Goal: Transaction & Acquisition: Purchase product/service

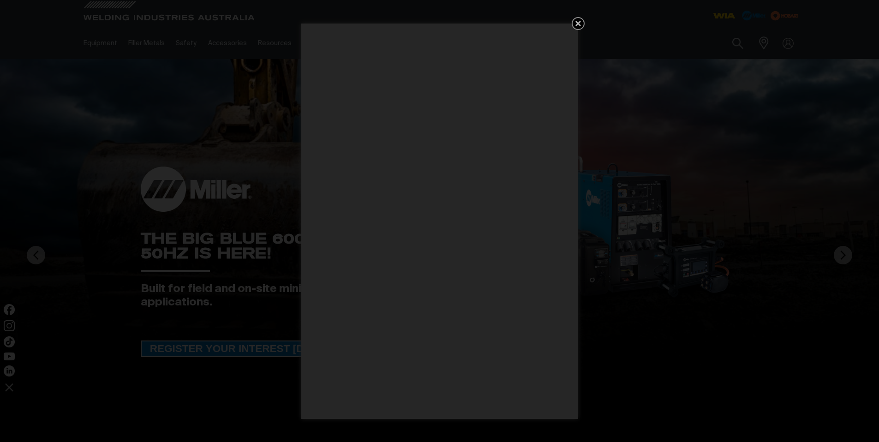
click at [580, 22] on icon "Get 5 WIA Welding Guides Free!" at bounding box center [577, 23] width 11 height 11
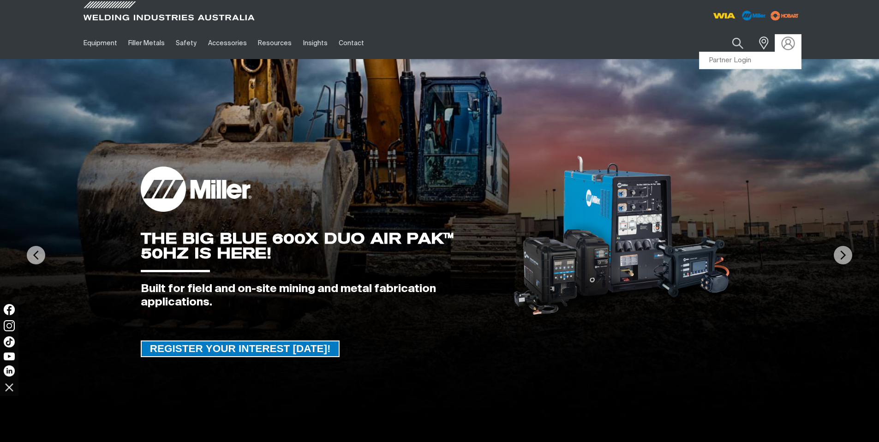
click at [790, 43] on img at bounding box center [787, 42] width 13 height 13
click at [767, 60] on link "Partner Login" at bounding box center [749, 60] width 101 height 17
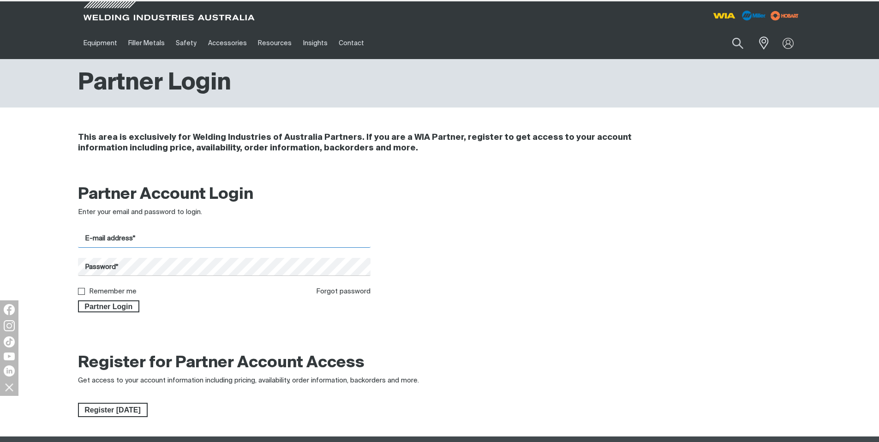
type input "[EMAIL_ADDRESS][DOMAIN_NAME]"
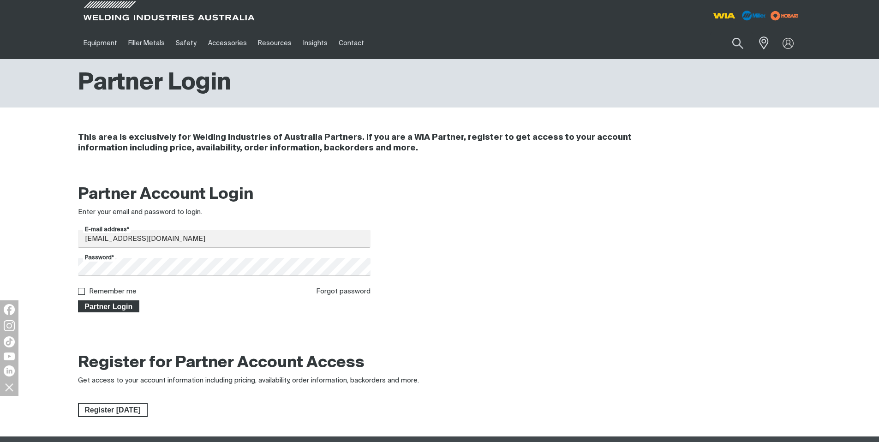
click at [107, 309] on span "Partner Login" at bounding box center [109, 306] width 60 height 12
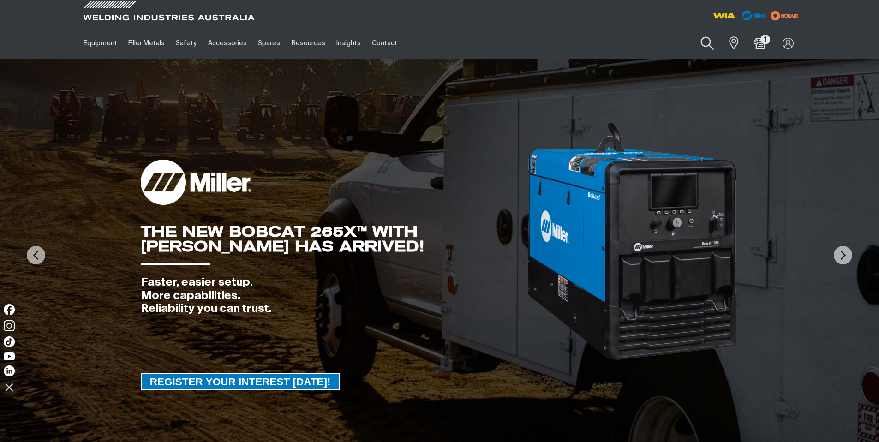
click at [710, 42] on button "Search products" at bounding box center [707, 43] width 37 height 26
click at [623, 41] on input "Search" at bounding box center [651, 43] width 142 height 21
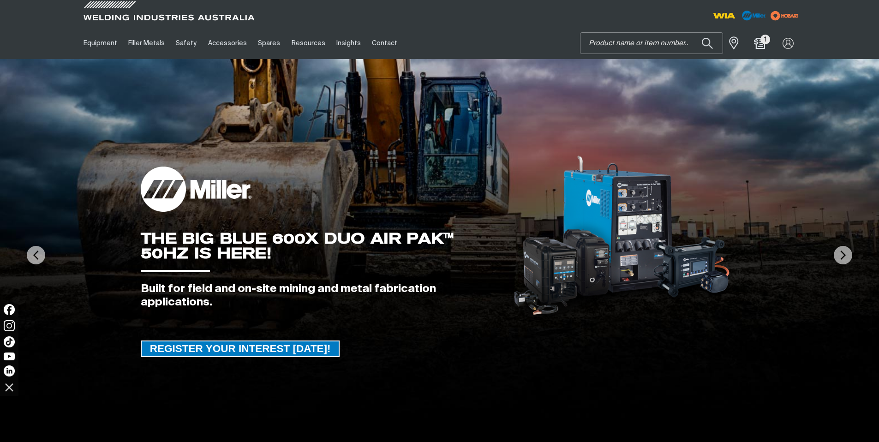
paste input "206624"
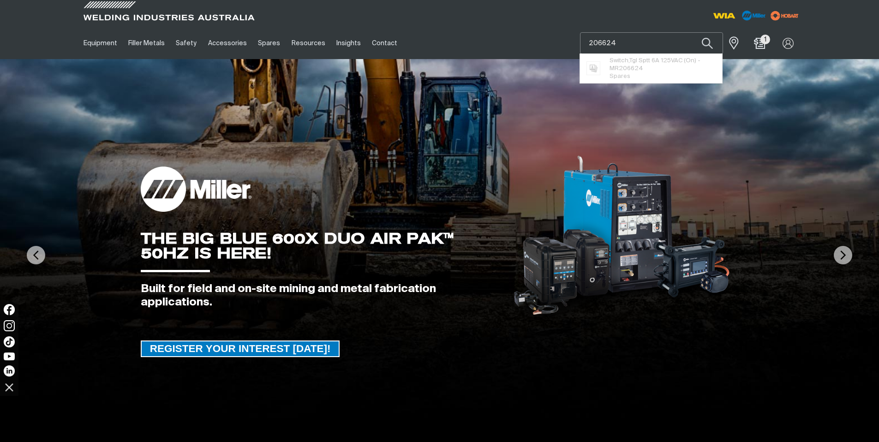
click at [691, 32] on button "Search products" at bounding box center [706, 43] width 31 height 22
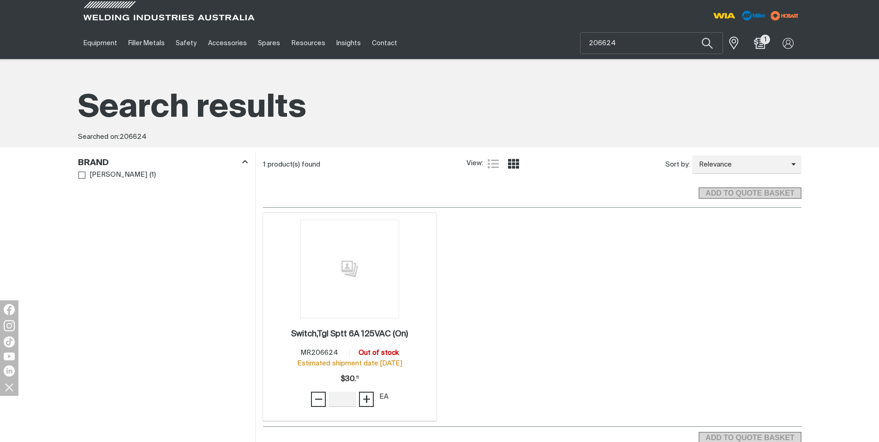
click at [371, 313] on img at bounding box center [349, 269] width 99 height 99
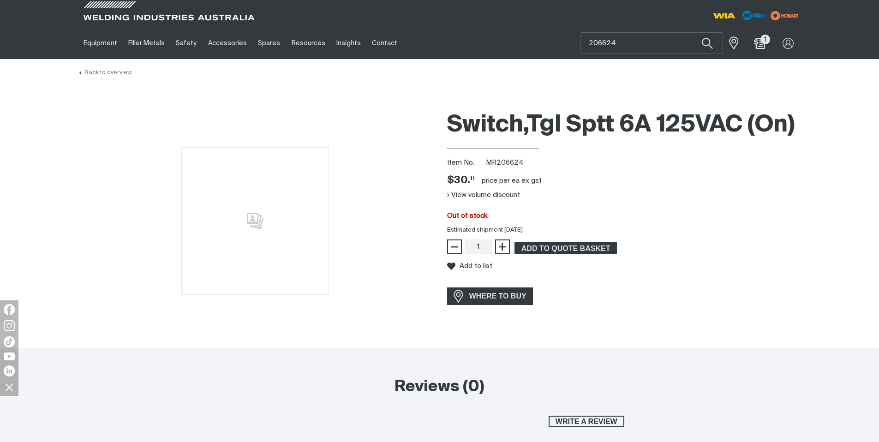
click at [92, 73] on link "Back to overview" at bounding box center [105, 73] width 54 height 6
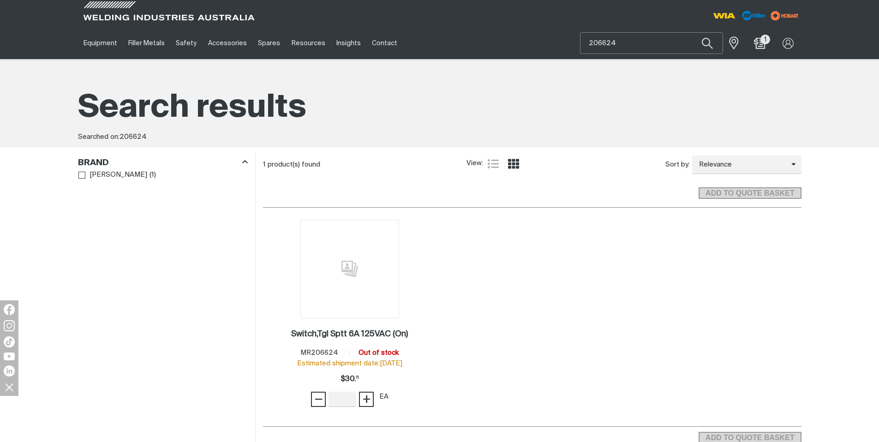
click at [621, 48] on input "206624" at bounding box center [651, 43] width 142 height 21
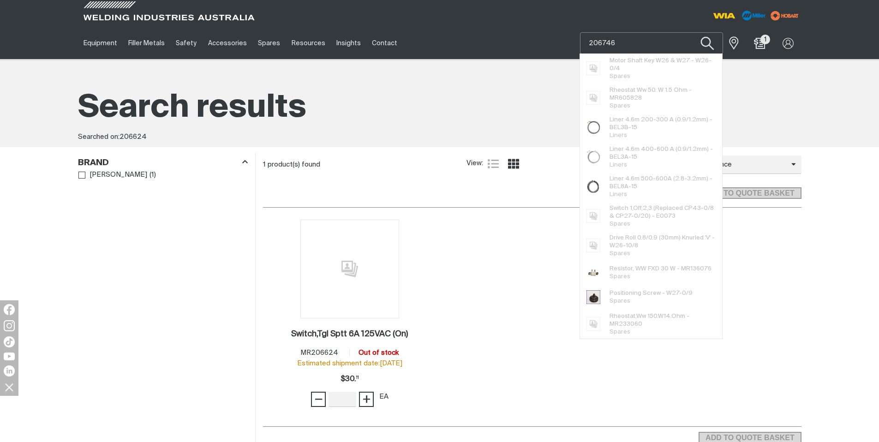
type input "206746"
click at [705, 44] on button "Search products" at bounding box center [707, 43] width 37 height 26
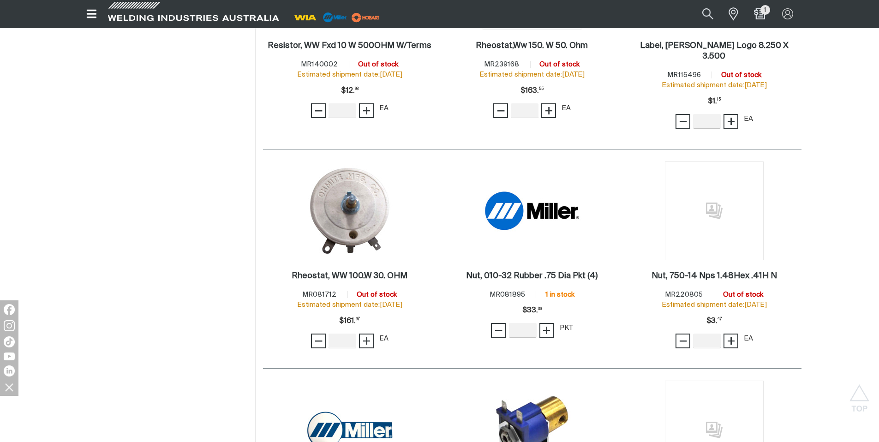
scroll to position [2350, 0]
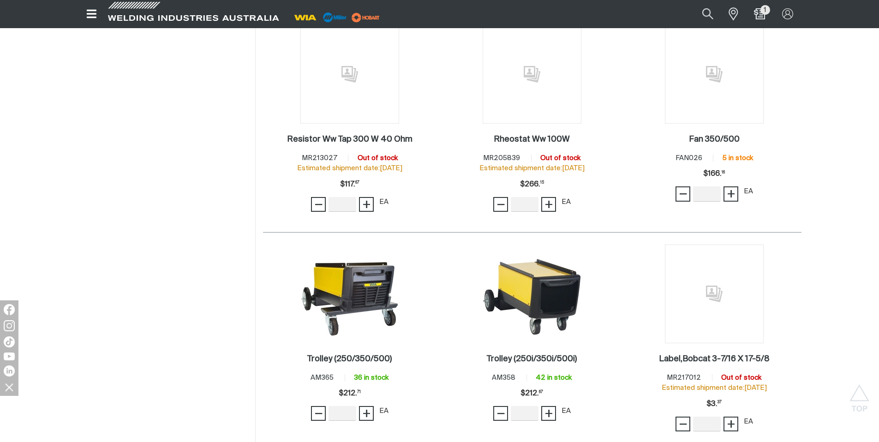
scroll to position [2864, 0]
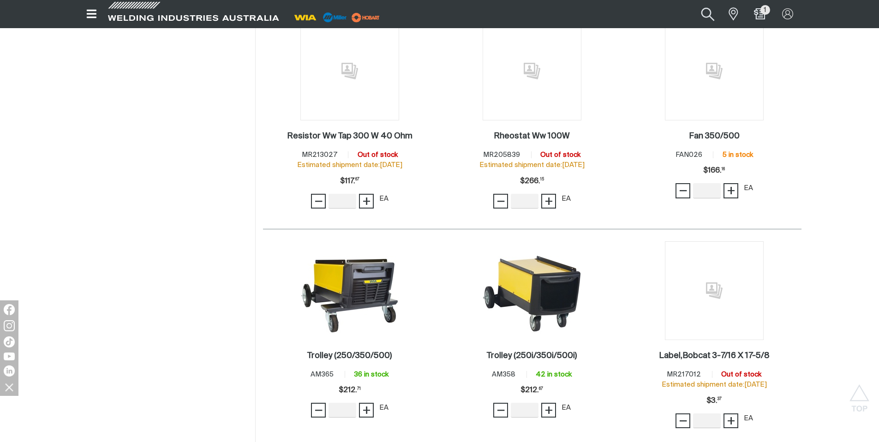
click at [716, 10] on button "Search products" at bounding box center [707, 13] width 37 height 25
click at [643, 14] on input "206746" at bounding box center [652, 14] width 142 height 20
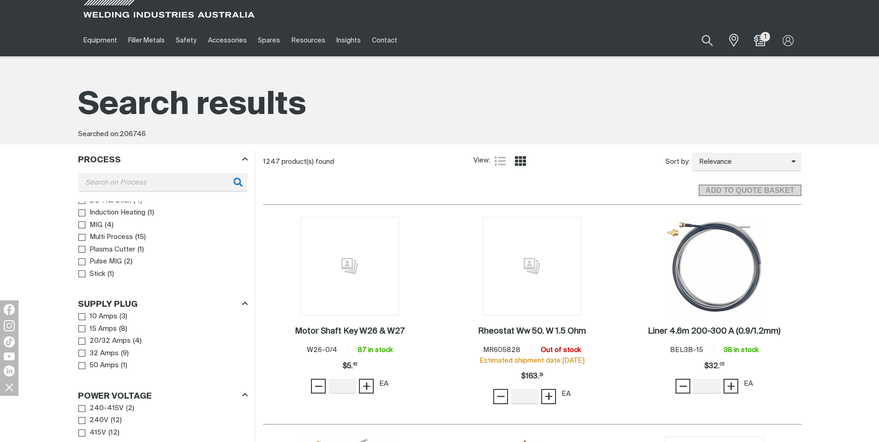
scroll to position [0, 0]
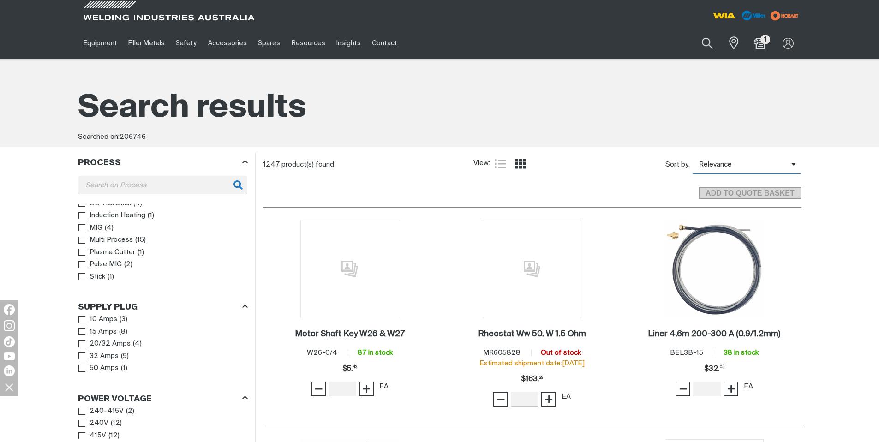
click at [730, 169] on span "Relevance" at bounding box center [741, 165] width 99 height 11
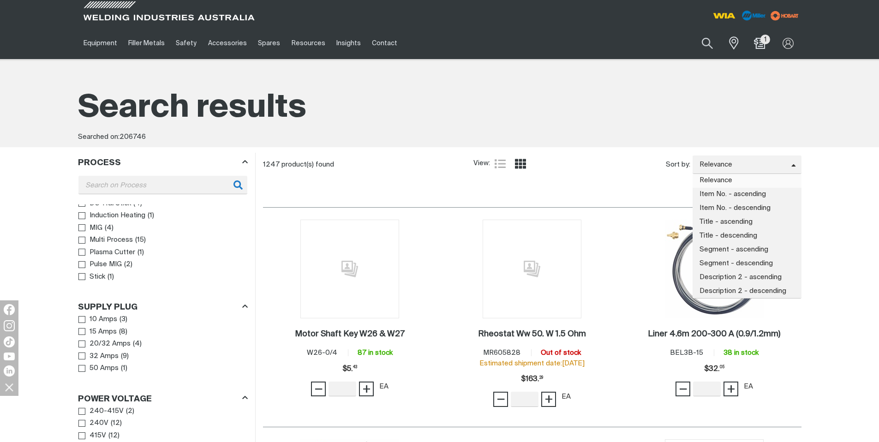
click at [738, 146] on div "Search results Searched on: 206746" at bounding box center [439, 115] width 723 height 63
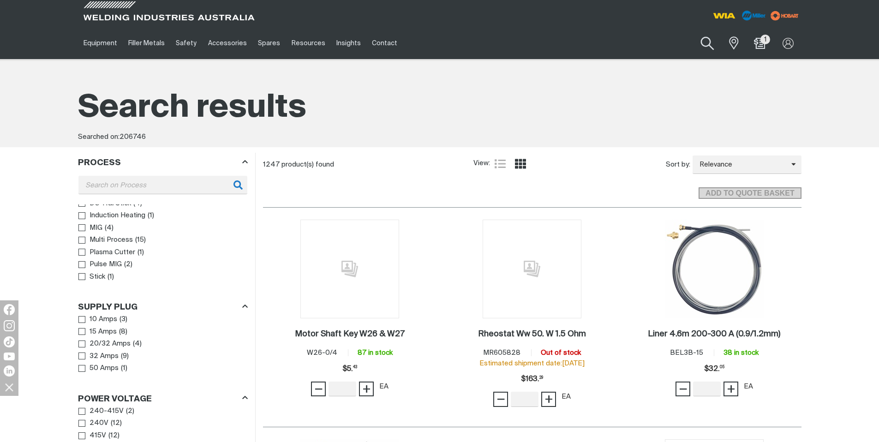
click at [699, 43] on button "Search products" at bounding box center [707, 43] width 37 height 26
click at [627, 45] on input "206746" at bounding box center [651, 43] width 142 height 21
type input "2"
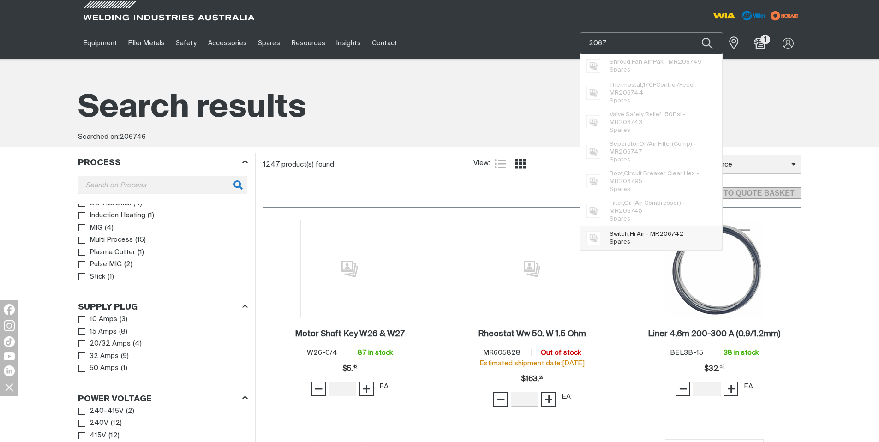
type input "2067"
click at [644, 230] on span "Switch,Hi Air - MR 2067 42" at bounding box center [646, 234] width 74 height 8
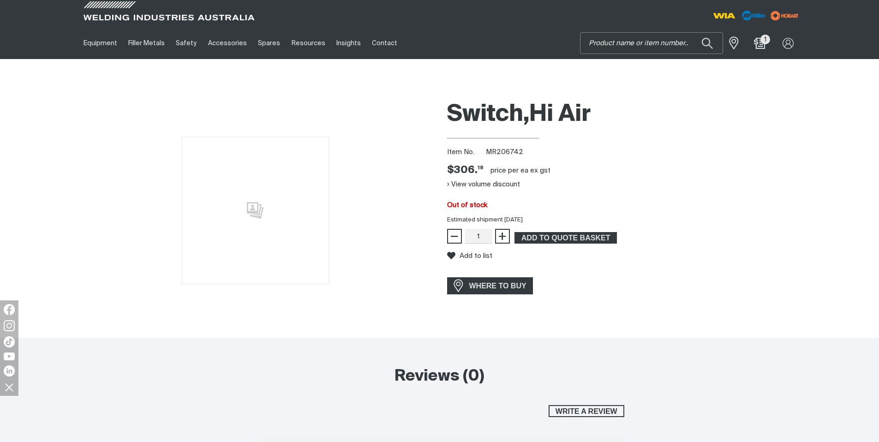
click at [635, 35] on input "Search" at bounding box center [651, 43] width 142 height 21
type input "206"
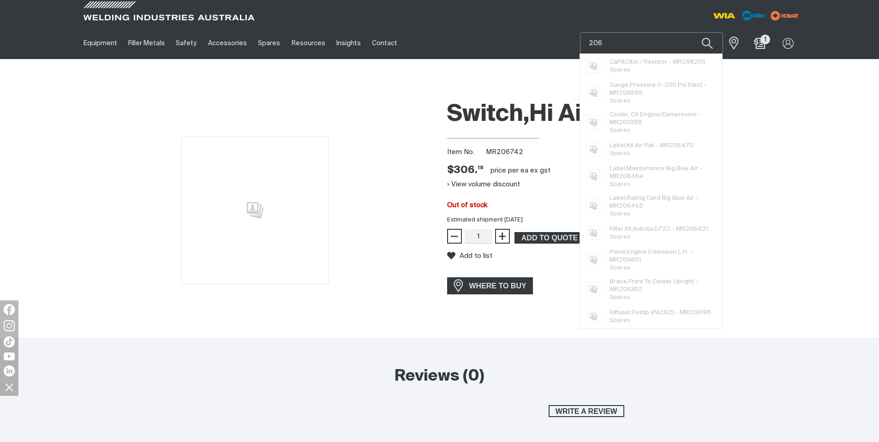
drag, startPoint x: 584, startPoint y: 42, endPoint x: 545, endPoint y: 43, distance: 39.2
click at [546, 43] on div "Equipment Stick Welders TIG Welders MIG Welders Multi-Process Welders Engine Dr…" at bounding box center [439, 43] width 723 height 32
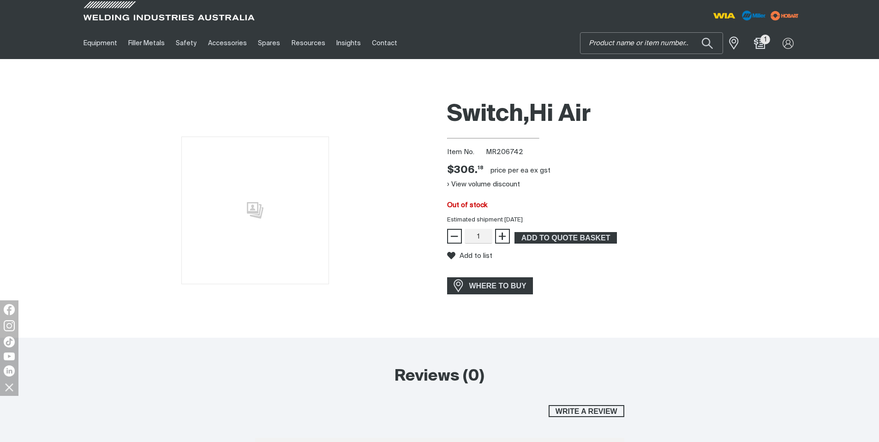
paste input "MR297368"
click at [710, 42] on button "Search products" at bounding box center [707, 43] width 37 height 26
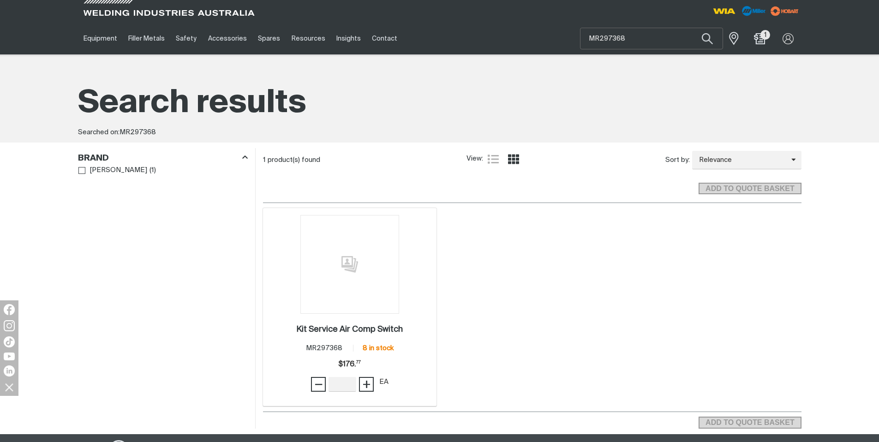
scroll to position [12, 0]
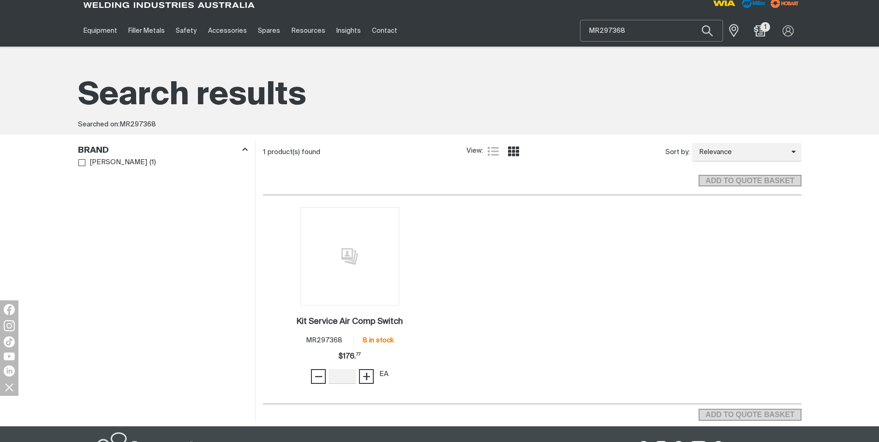
click at [628, 32] on input "MR297368" at bounding box center [651, 30] width 142 height 21
type input "MR29736"
click at [639, 58] on span "Kit Service Air Comp Switch - MR29736 8" at bounding box center [662, 52] width 106 height 16
